Goal: Task Accomplishment & Management: Manage account settings

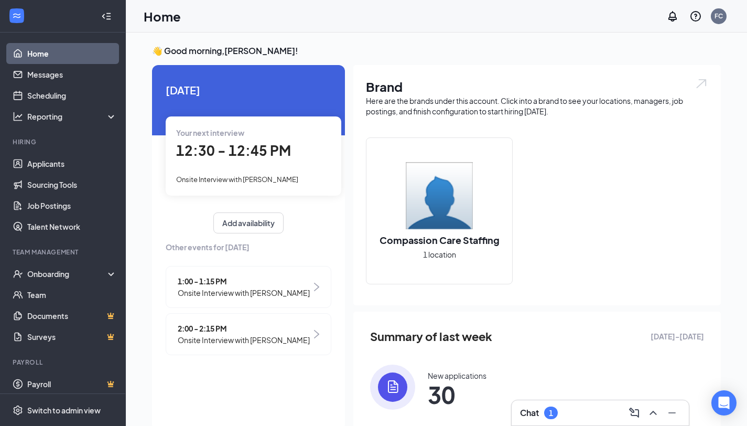
click at [537, 410] on h3 "Chat" at bounding box center [529, 413] width 19 height 12
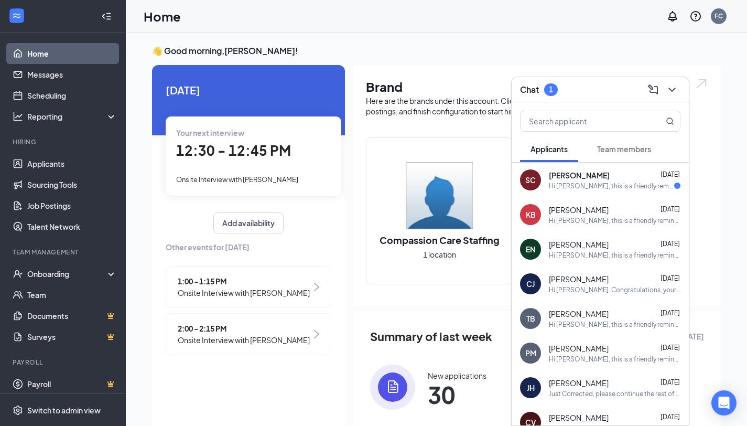
click at [600, 184] on div "Hi [PERSON_NAME], this is a friendly reminder. Please select a meeting time slo…" at bounding box center [611, 185] width 125 height 9
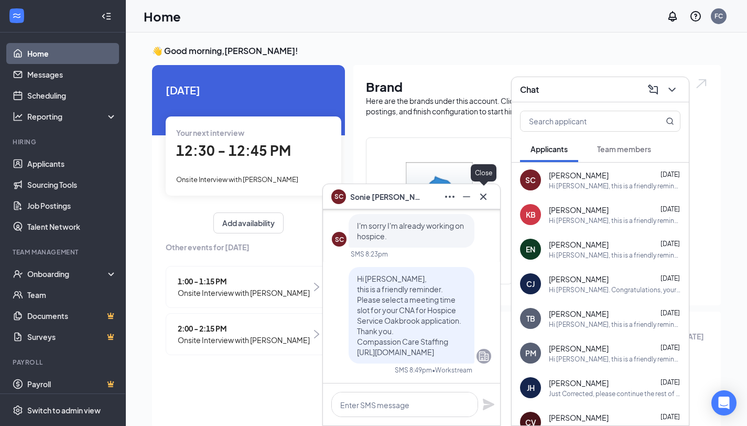
click at [483, 198] on icon "Cross" at bounding box center [483, 196] width 13 height 13
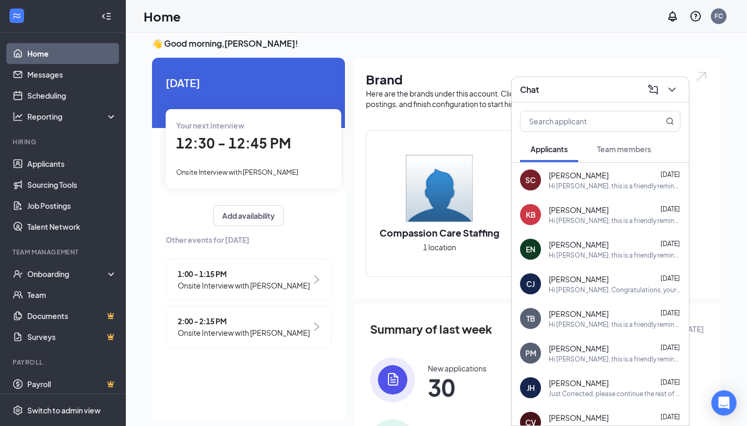
scroll to position [18, 0]
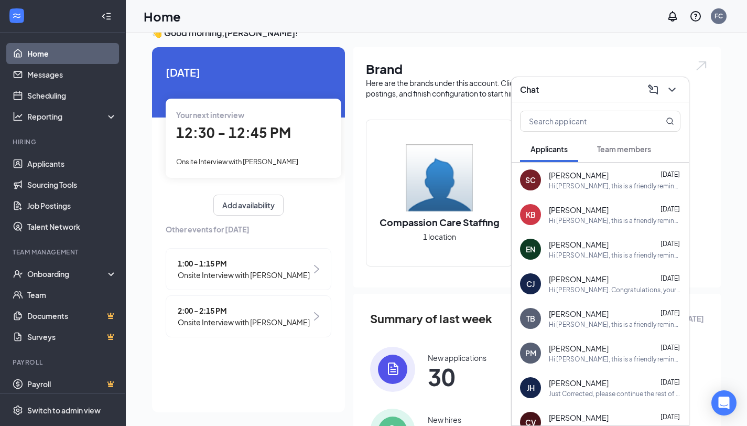
click at [556, 94] on div "Chat" at bounding box center [600, 89] width 160 height 16
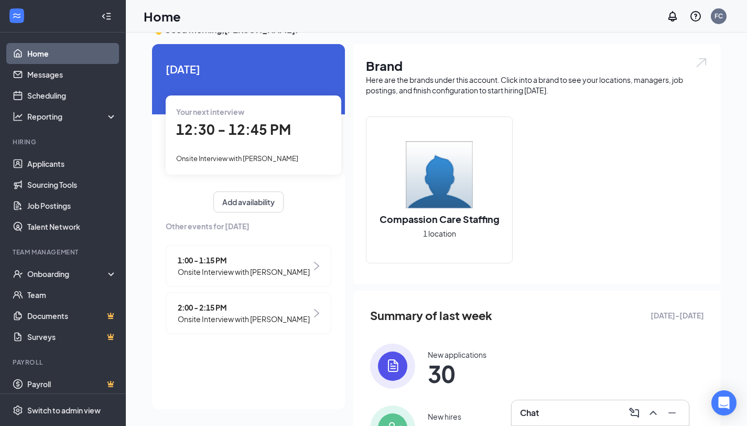
scroll to position [0, 0]
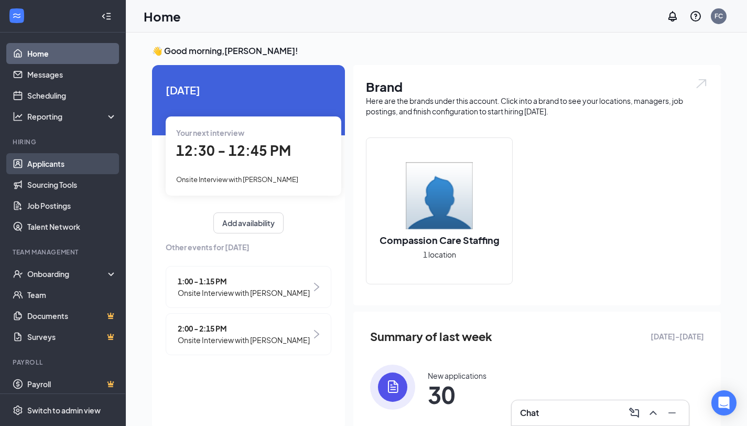
click at [54, 159] on link "Applicants" at bounding box center [72, 163] width 90 height 21
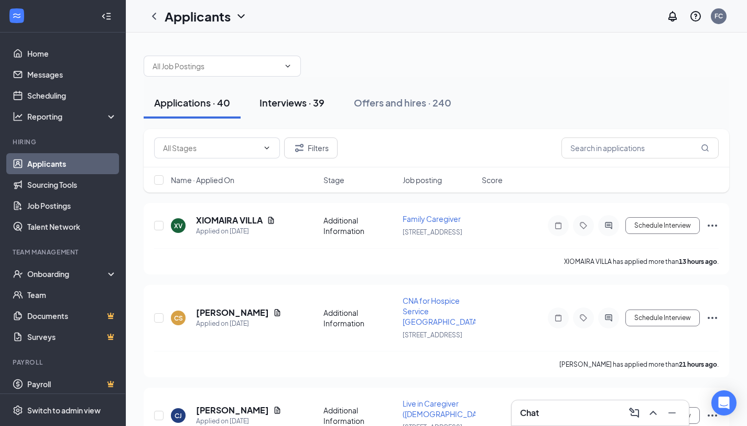
click at [298, 102] on div "Interviews · 39" at bounding box center [292, 102] width 65 height 13
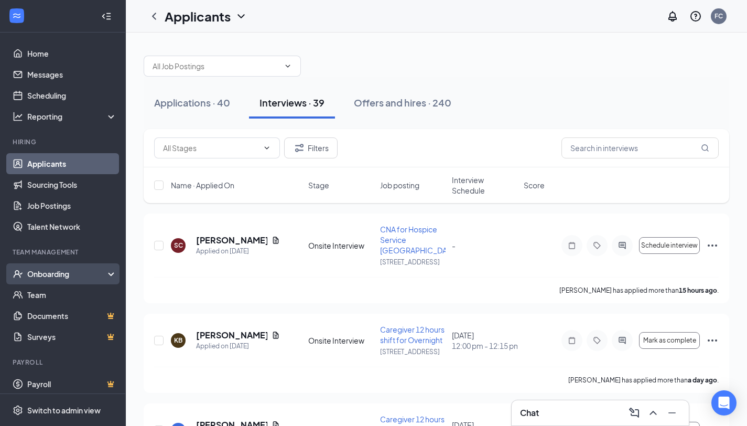
click at [47, 274] on div "Onboarding" at bounding box center [67, 273] width 81 height 10
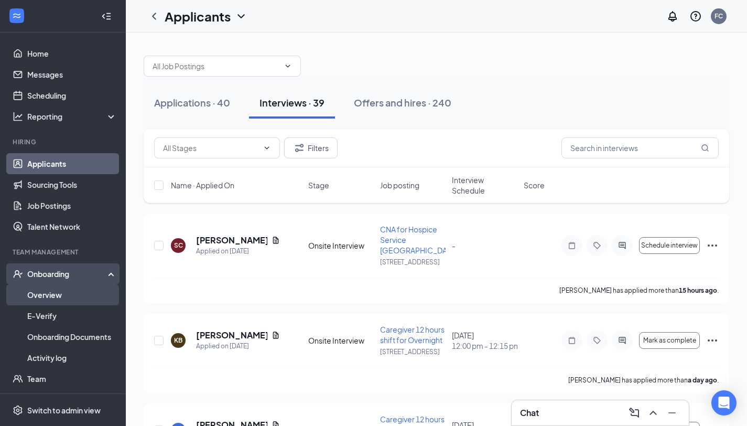
click at [43, 294] on link "Overview" at bounding box center [72, 294] width 90 height 21
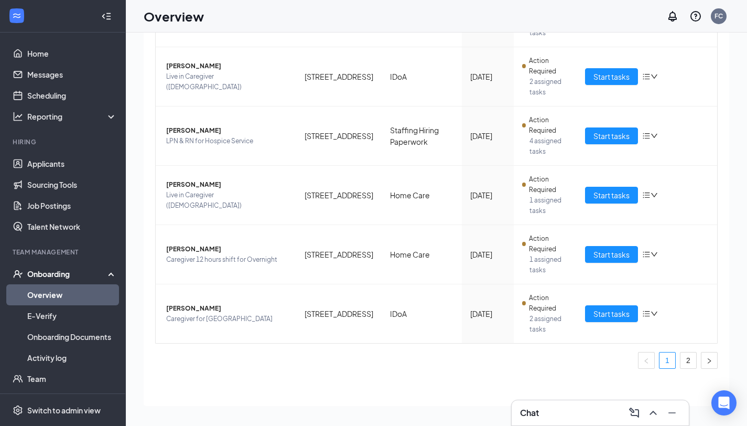
scroll to position [47, 0]
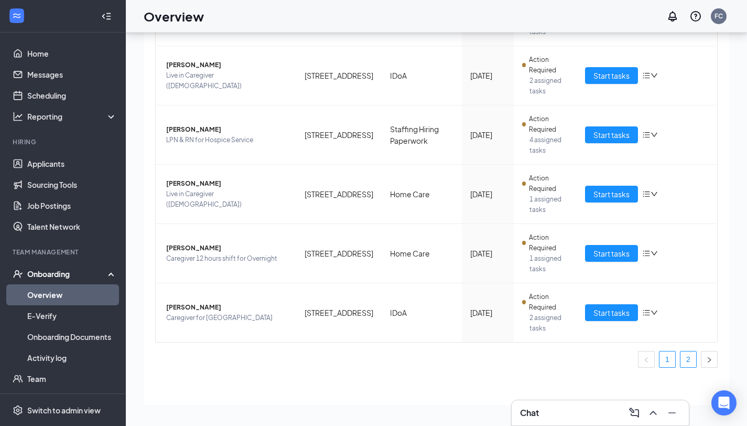
click at [681, 358] on link "2" at bounding box center [689, 359] width 16 height 16
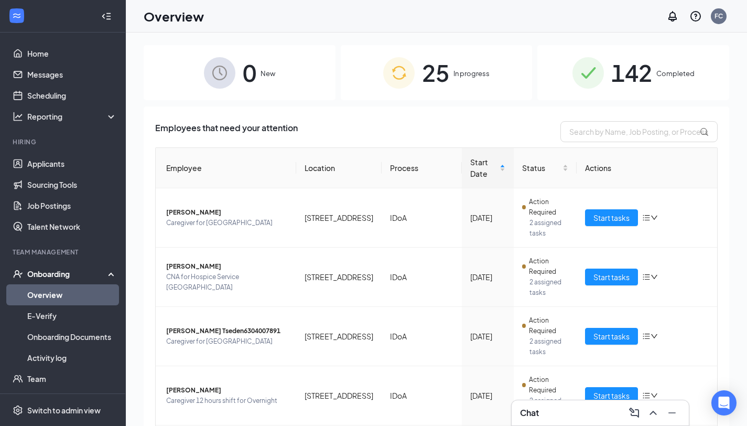
click at [449, 76] on div "25 In progress" at bounding box center [437, 72] width 192 height 55
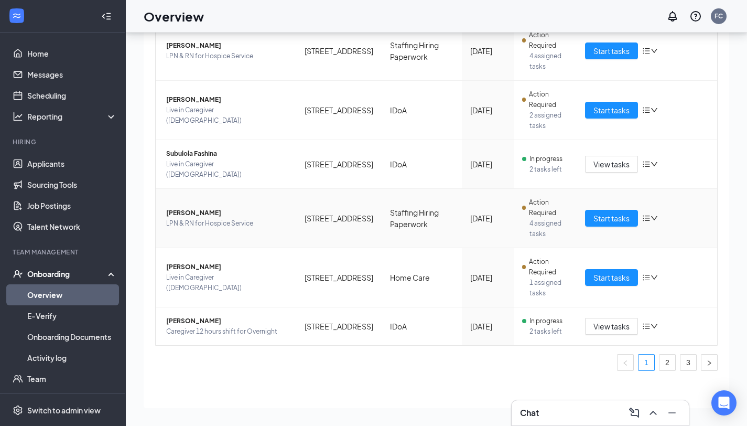
scroll to position [47, 0]
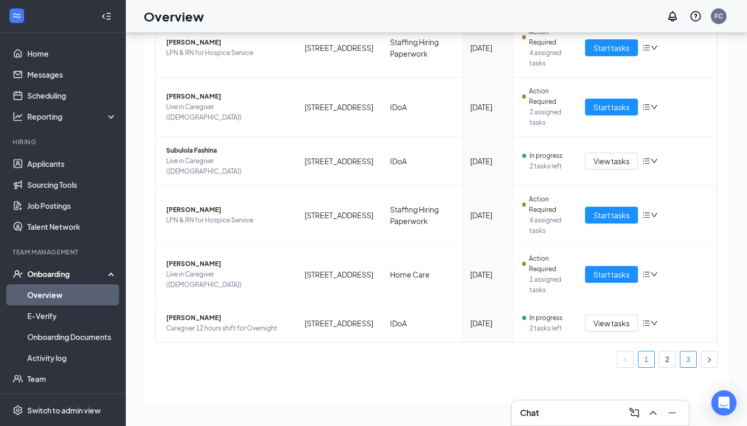
click at [681, 356] on link "3" at bounding box center [689, 359] width 16 height 16
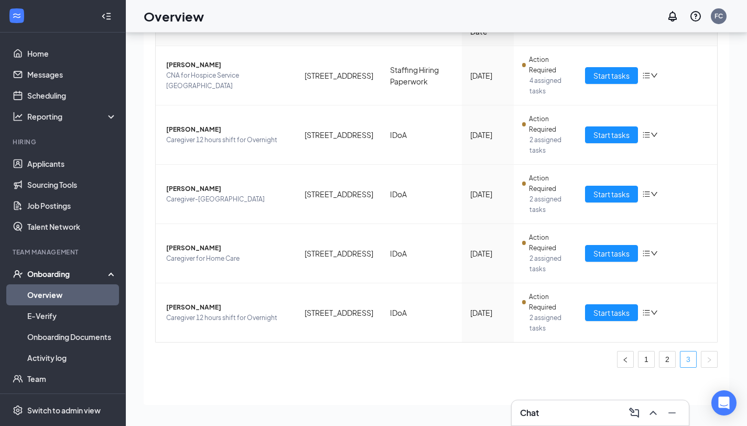
scroll to position [95, 0]
click at [611, 313] on span "Start tasks" at bounding box center [612, 313] width 36 height 12
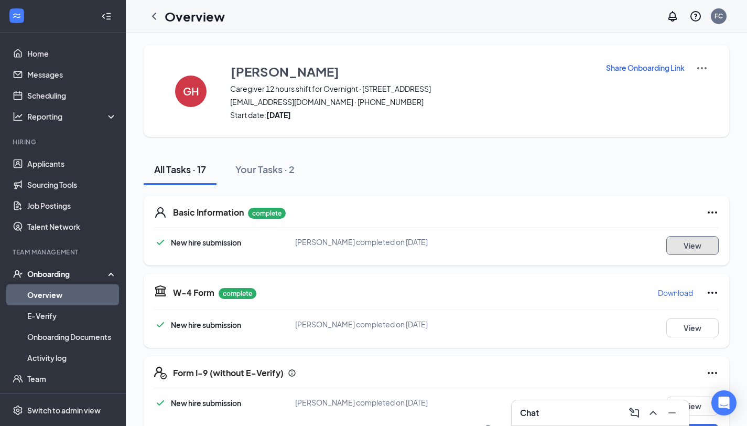
click at [683, 245] on button "View" at bounding box center [692, 245] width 52 height 19
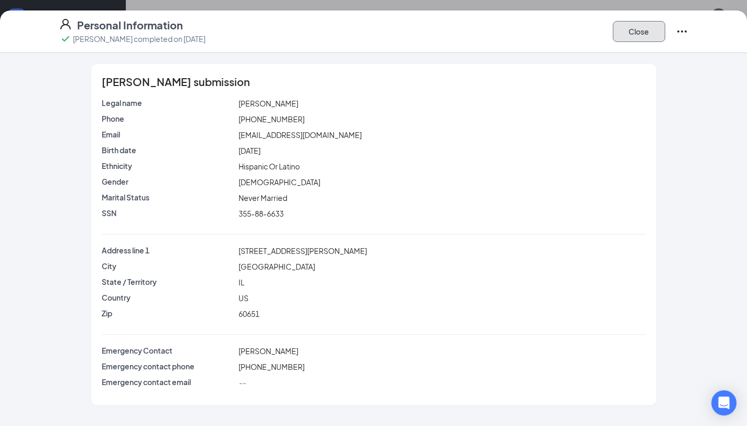
click at [647, 33] on button "Close" at bounding box center [639, 31] width 52 height 21
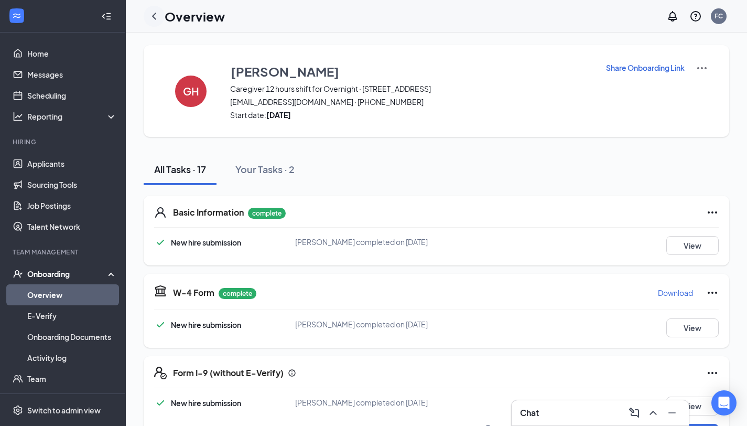
click at [155, 13] on icon "ChevronLeft" at bounding box center [154, 16] width 13 height 13
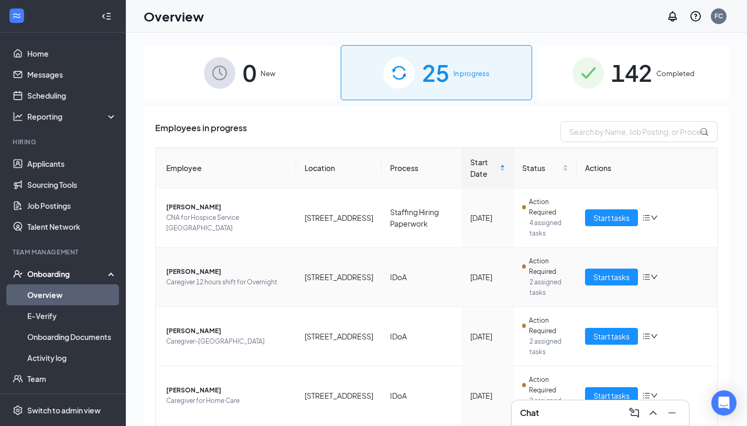
scroll to position [95, 0]
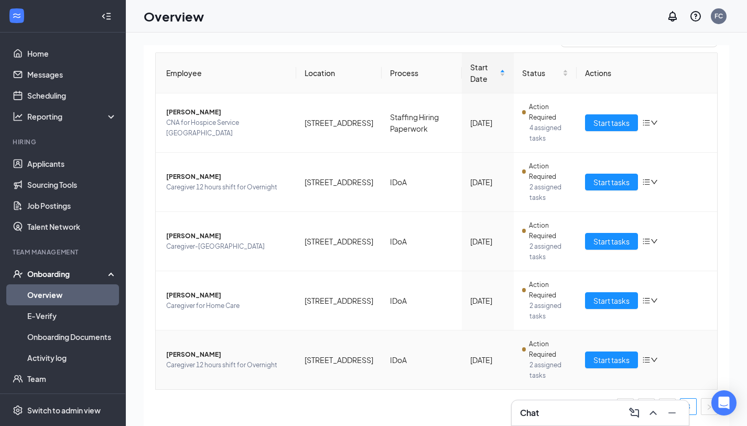
click at [191, 356] on span "[PERSON_NAME]" at bounding box center [227, 354] width 122 height 10
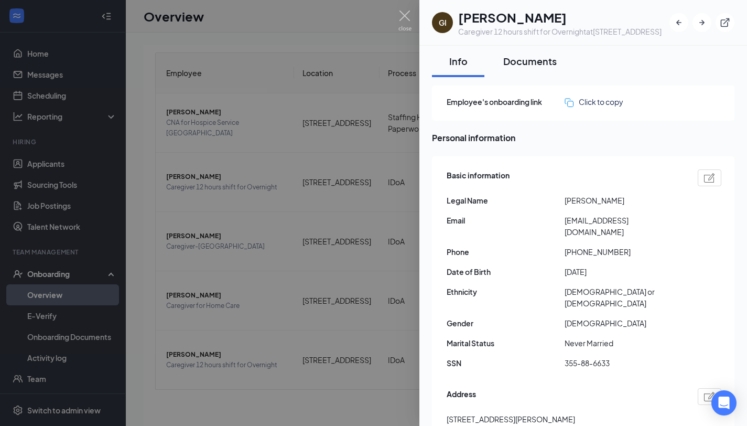
click at [542, 68] on div "Documents" at bounding box center [529, 61] width 53 height 13
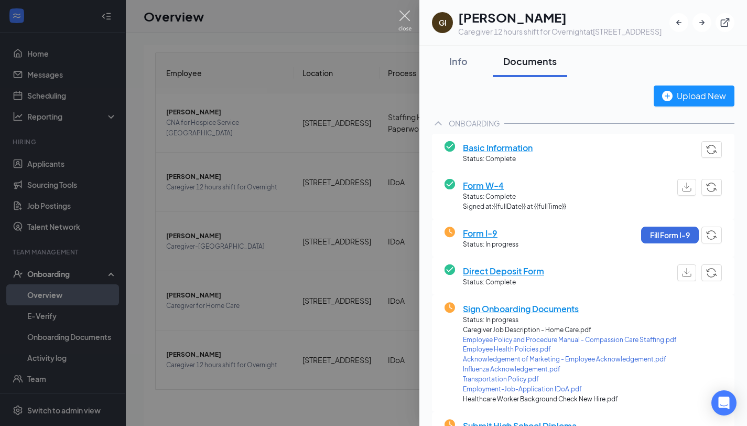
click at [405, 17] on img at bounding box center [405, 20] width 13 height 20
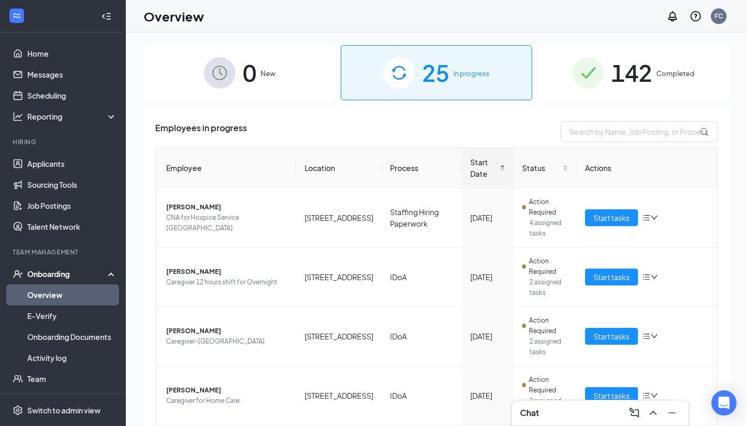
click at [657, 75] on span "Completed" at bounding box center [676, 73] width 38 height 10
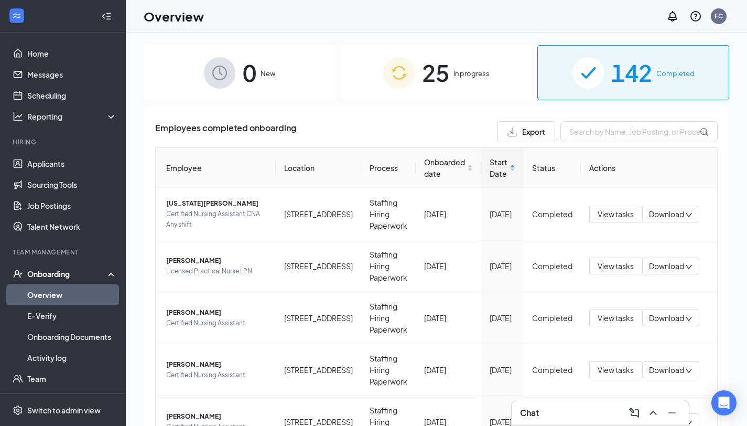
click at [437, 72] on span "25" at bounding box center [435, 73] width 27 height 36
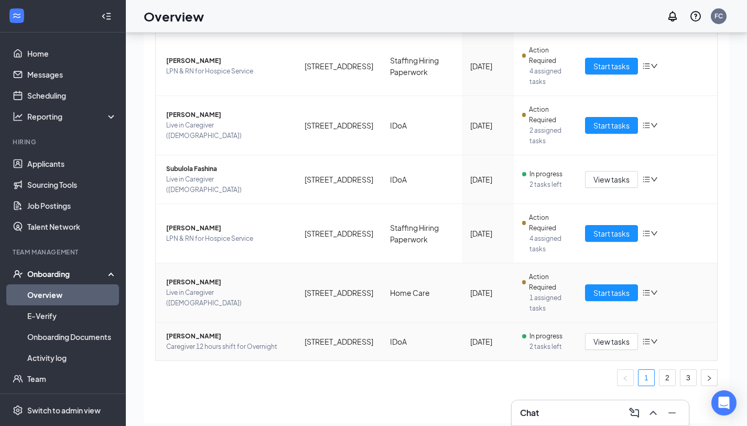
scroll to position [47, 0]
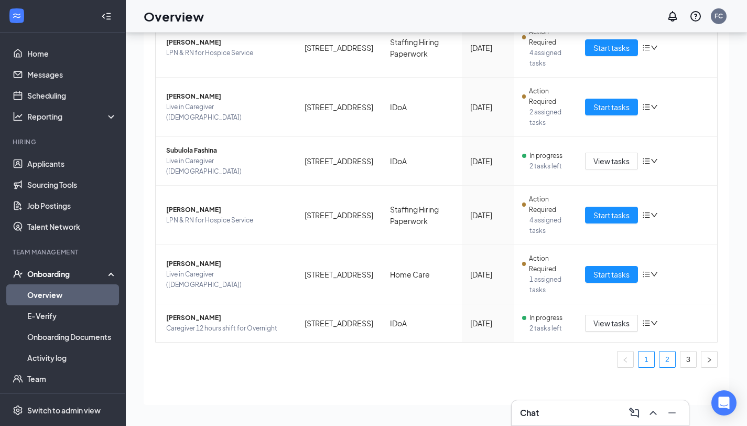
click at [660, 358] on link "2" at bounding box center [668, 359] width 16 height 16
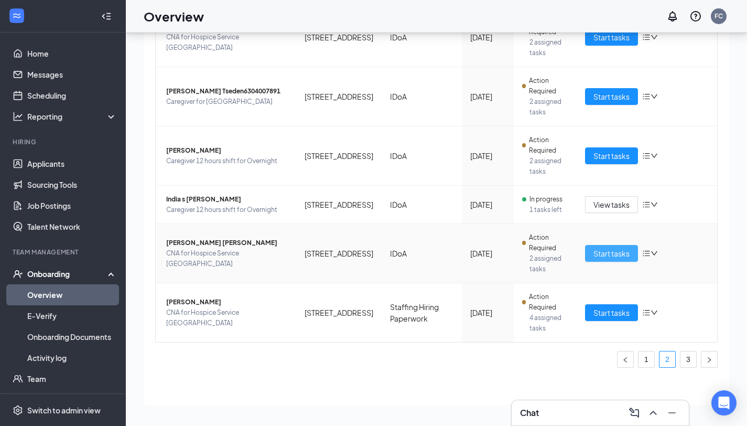
click at [611, 251] on span "Start tasks" at bounding box center [612, 254] width 36 height 12
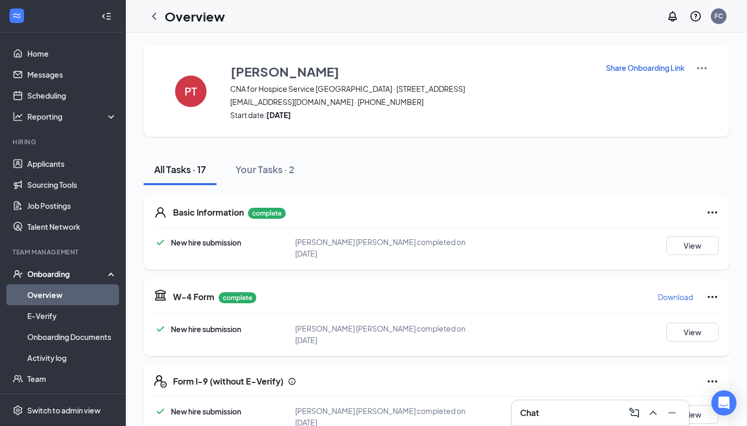
click at [630, 67] on p "Share Onboarding Link" at bounding box center [645, 67] width 79 height 10
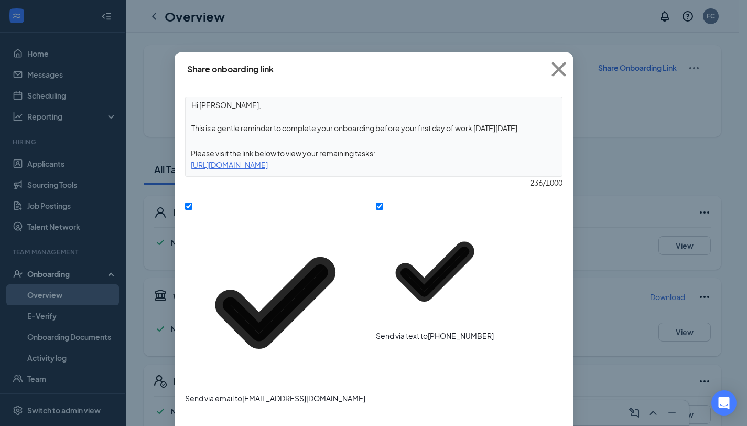
click at [352, 164] on div "[URL][DOMAIN_NAME]" at bounding box center [374, 165] width 377 height 12
click at [556, 67] on icon "Cross" at bounding box center [559, 69] width 14 height 14
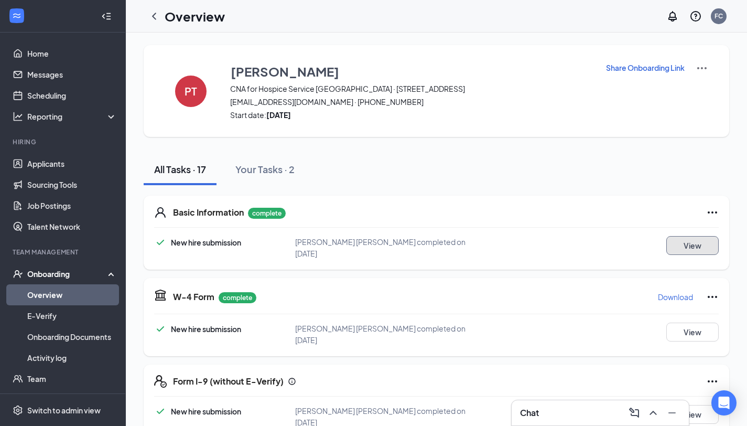
click at [687, 246] on button "View" at bounding box center [692, 245] width 52 height 19
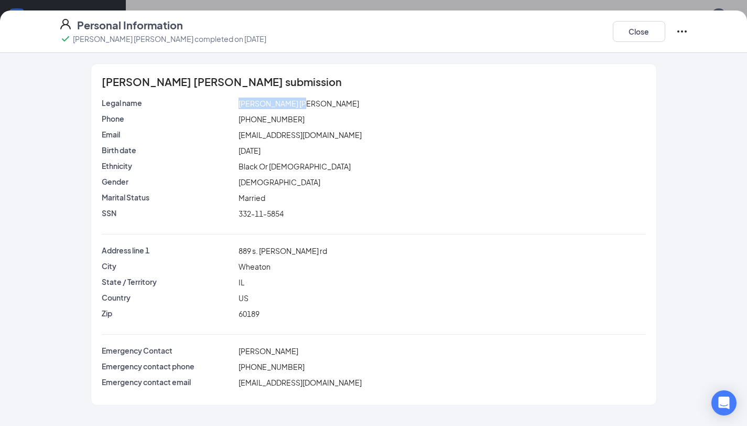
drag, startPoint x: 308, startPoint y: 102, endPoint x: 235, endPoint y: 100, distance: 72.4
click at [235, 100] on div "Legal name [PERSON_NAME] [PERSON_NAME]" at bounding box center [374, 104] width 549 height 12
copy div "[PERSON_NAME] [PERSON_NAME]"
click at [257, 182] on span "[DEMOGRAPHIC_DATA]" at bounding box center [280, 181] width 82 height 9
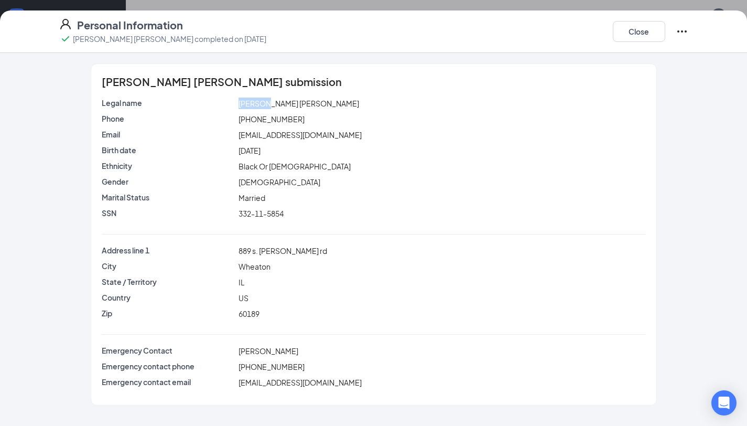
drag, startPoint x: 268, startPoint y: 102, endPoint x: 238, endPoint y: 101, distance: 29.9
click at [238, 101] on div "[PERSON_NAME] [PERSON_NAME]" at bounding box center [442, 104] width 412 height 12
copy span "[PERSON_NAME]"
drag, startPoint x: 308, startPoint y: 104, endPoint x: 280, endPoint y: 101, distance: 28.4
click at [280, 101] on div "[PERSON_NAME] [PERSON_NAME]" at bounding box center [442, 104] width 412 height 12
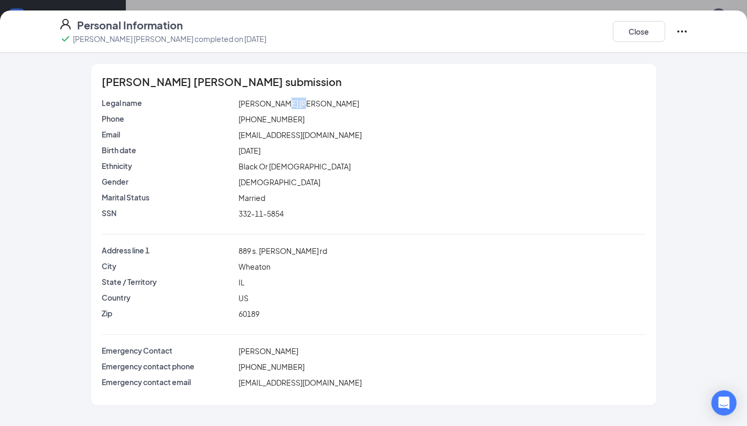
copy span "TOKPA"
click at [336, 180] on div "[DEMOGRAPHIC_DATA]" at bounding box center [442, 182] width 412 height 12
drag, startPoint x: 238, startPoint y: 252, endPoint x: 303, endPoint y: 255, distance: 65.1
click at [303, 255] on div "889 s. [PERSON_NAME] rd" at bounding box center [442, 251] width 412 height 12
copy span "889 s. [PERSON_NAME] rd"
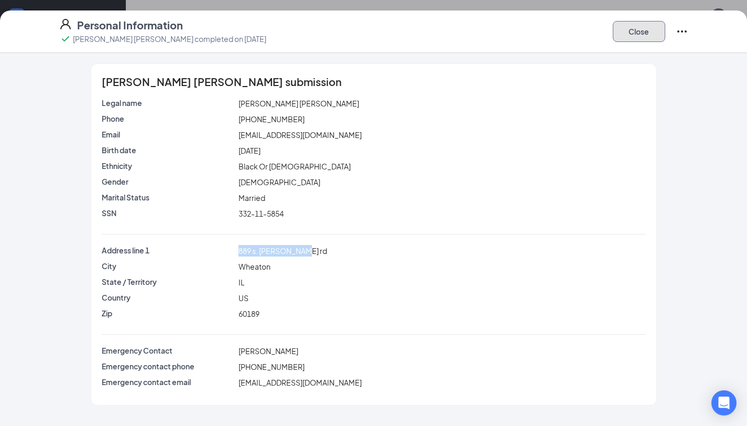
click at [655, 31] on button "Close" at bounding box center [639, 31] width 52 height 21
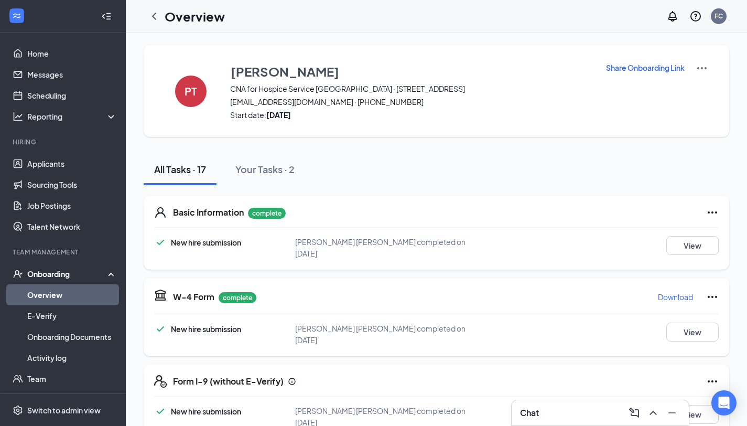
click at [643, 69] on p "Share Onboarding Link" at bounding box center [645, 67] width 79 height 10
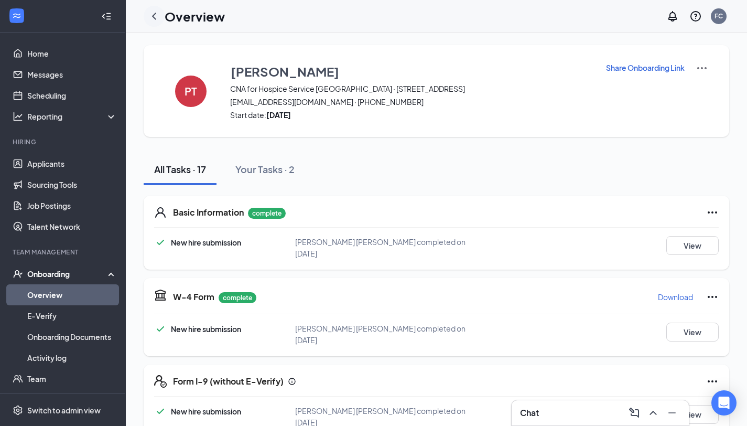
click at [153, 16] on icon "ChevronLeft" at bounding box center [154, 16] width 4 height 7
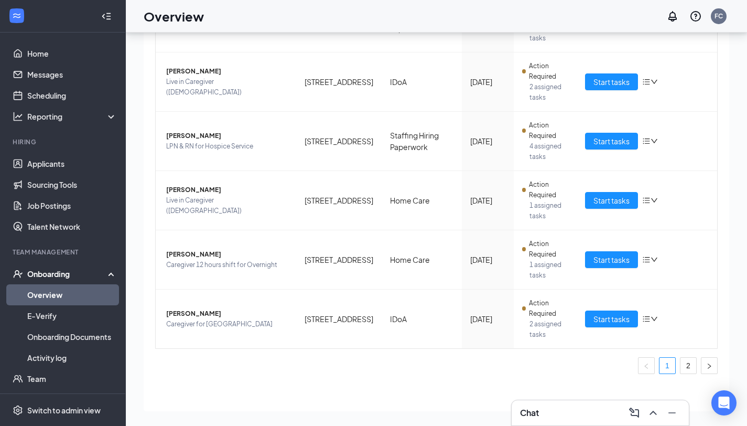
scroll to position [47, 0]
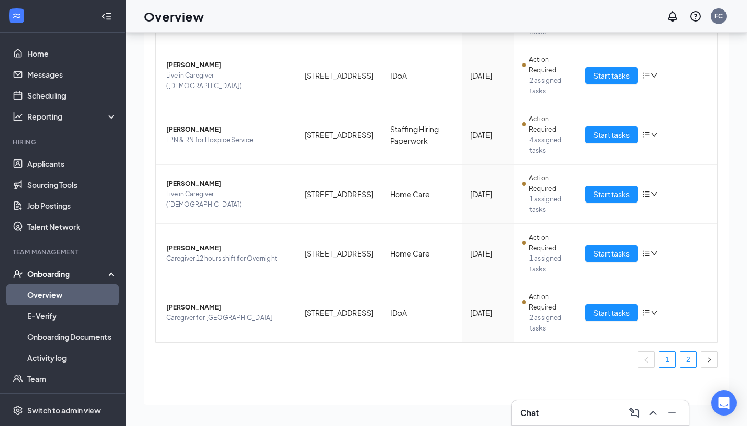
click at [681, 355] on link "2" at bounding box center [689, 359] width 16 height 16
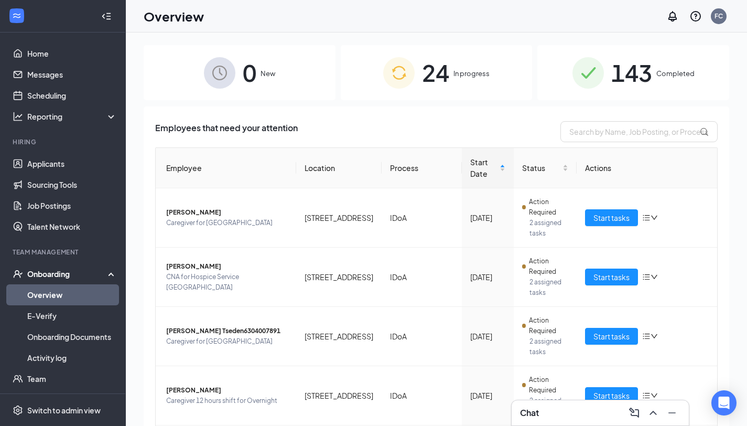
click at [466, 75] on span "In progress" at bounding box center [472, 73] width 36 height 10
